Goal: Navigation & Orientation: Find specific page/section

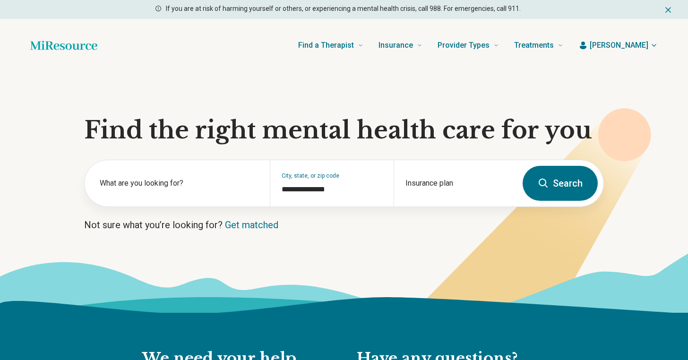
click at [643, 43] on span "Lisa" at bounding box center [618, 45] width 59 height 11
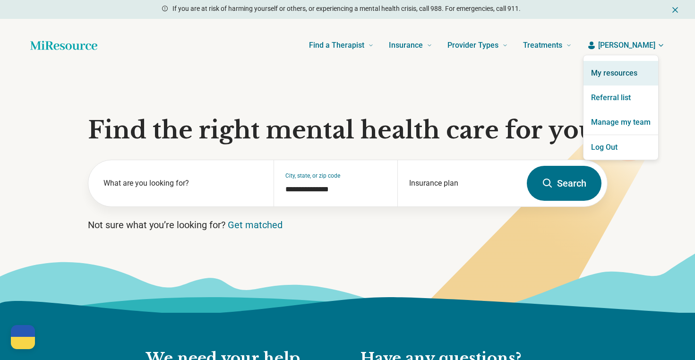
click at [622, 70] on link "My resources" at bounding box center [620, 73] width 75 height 25
click at [620, 70] on link "My resources" at bounding box center [620, 73] width 75 height 25
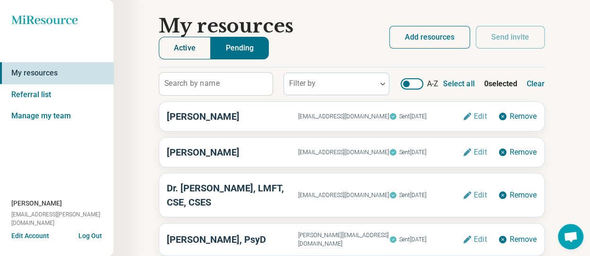
click at [181, 38] on button "Active" at bounding box center [185, 48] width 52 height 23
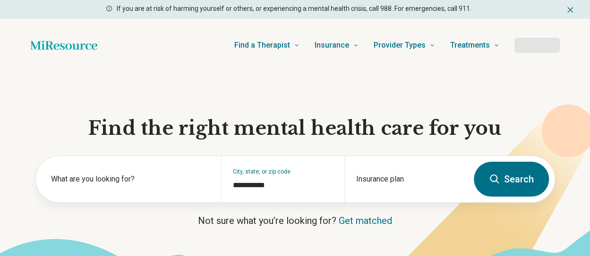
click at [542, 48] on div at bounding box center [536, 45] width 45 height 15
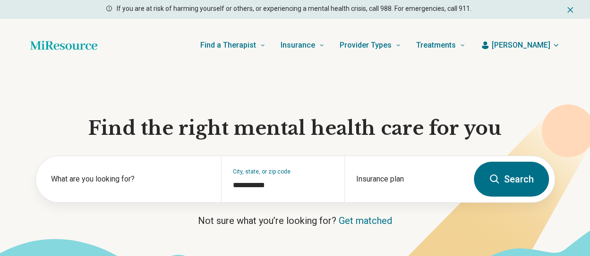
click at [548, 44] on span "[PERSON_NAME]" at bounding box center [521, 45] width 59 height 11
